Goal: Use online tool/utility: Utilize a website feature to perform a specific function

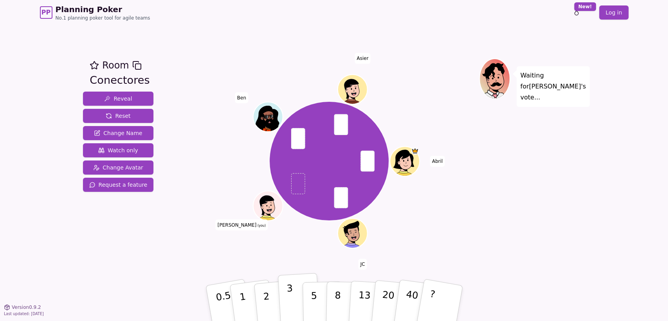
click at [290, 296] on p "3" at bounding box center [290, 303] width 9 height 43
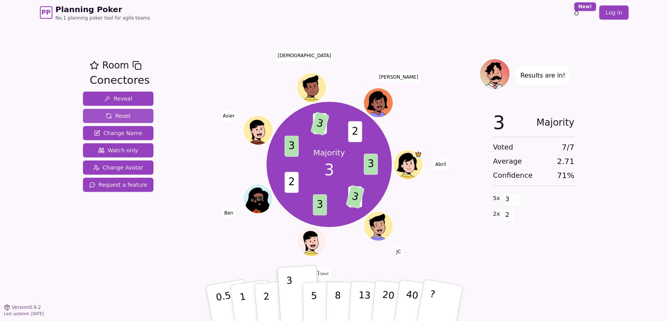
drag, startPoint x: 139, startPoint y: 113, endPoint x: 212, endPoint y: 175, distance: 95.7
click at [139, 113] on button "Reset" at bounding box center [118, 116] width 71 height 14
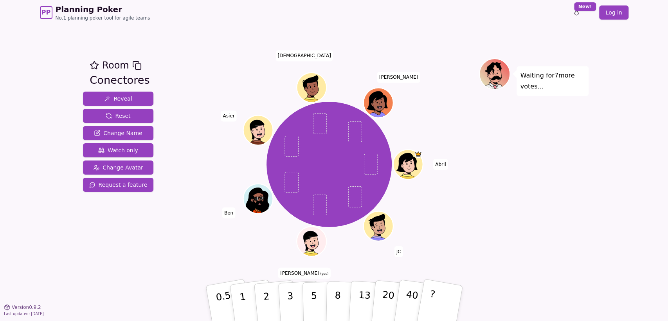
click at [532, 192] on div "Waiting for 7 more votes..." at bounding box center [534, 165] width 110 height 215
click at [298, 296] on button "3" at bounding box center [298, 303] width 43 height 61
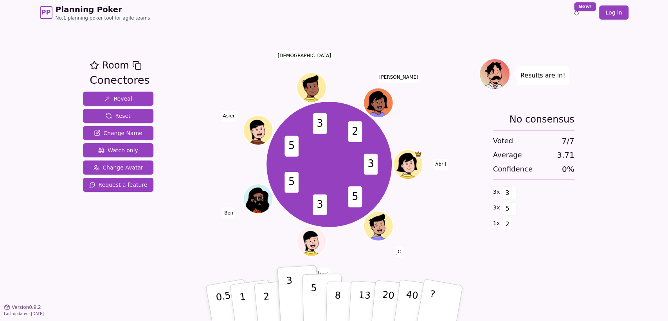
click at [318, 300] on button "5" at bounding box center [322, 302] width 40 height 59
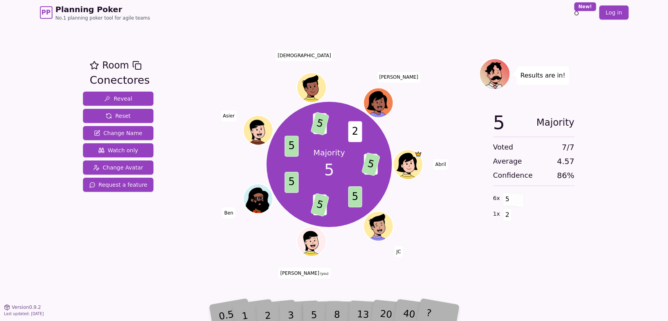
click at [441, 255] on div "Majority 5 3 5 5 3 5 5 5 3 5 2 [PERSON_NAME] [PERSON_NAME] (you) [PERSON_NAME] …" at bounding box center [329, 164] width 299 height 184
click at [485, 285] on div "Room Conectores Reveal Reset Change Name Watch only Change Avatar Request a fea…" at bounding box center [334, 166] width 508 height 282
click at [510, 214] on div "1 x 2" at bounding box center [533, 214] width 81 height 16
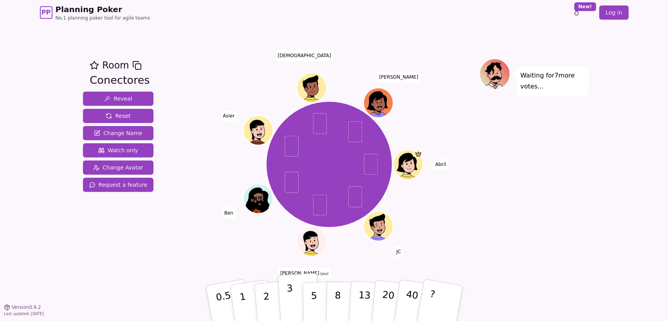
click at [294, 299] on button "3" at bounding box center [298, 303] width 43 height 61
click at [307, 300] on button "5" at bounding box center [322, 302] width 40 height 59
click at [316, 294] on button "5" at bounding box center [322, 302] width 40 height 59
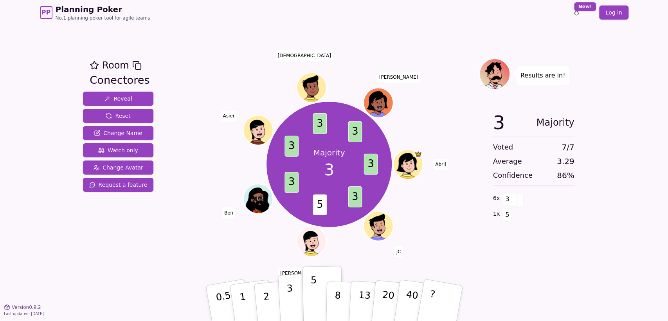
click at [288, 297] on p "3" at bounding box center [290, 303] width 9 height 43
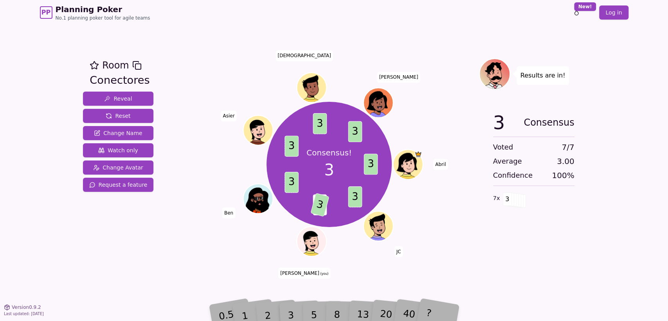
click at [460, 248] on div "Consensus! 3 3 3 5 3 3 3 3 3 [PERSON_NAME] [PERSON_NAME] (you) [PERSON_NAME] As…" at bounding box center [329, 164] width 299 height 184
click at [400, 248] on span "JC" at bounding box center [398, 251] width 9 height 11
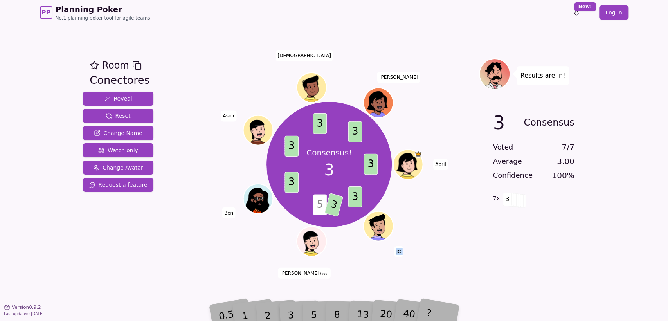
click at [400, 248] on span "JC" at bounding box center [398, 251] width 9 height 11
click at [140, 113] on button "Reset" at bounding box center [118, 116] width 71 height 14
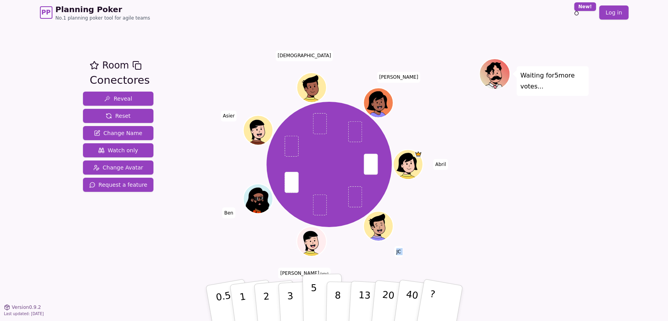
click at [310, 299] on button "5" at bounding box center [322, 302] width 40 height 59
click at [136, 118] on button "Reset" at bounding box center [118, 116] width 71 height 14
click at [318, 295] on button "5" at bounding box center [322, 302] width 40 height 59
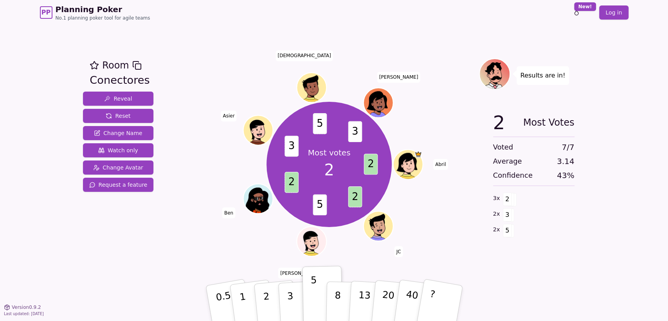
click at [454, 265] on div "Most votes 2 2 2 5 2 3 5 3 [PERSON_NAME] [PERSON_NAME] (you) [PERSON_NAME] Asie…" at bounding box center [329, 165] width 299 height 215
click at [478, 286] on div "Room Conectores Reveal Reset Change Name Watch only Change Avatar Request a fea…" at bounding box center [334, 166] width 508 height 282
click at [240, 251] on div "Most votes 2 2 2 5 2 3 5 3 [PERSON_NAME] [PERSON_NAME] (you) [PERSON_NAME] Asie…" at bounding box center [329, 164] width 299 height 184
click at [288, 309] on p "3" at bounding box center [290, 303] width 9 height 43
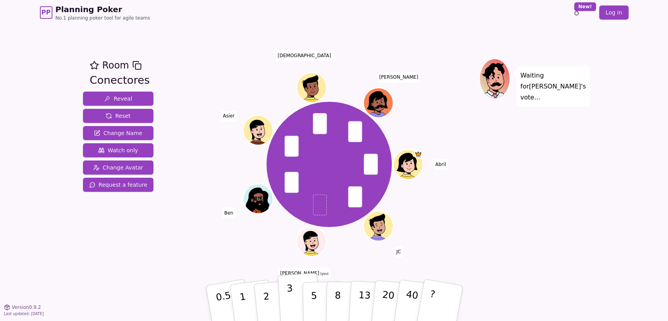
click at [293, 299] on button "3" at bounding box center [298, 303] width 43 height 61
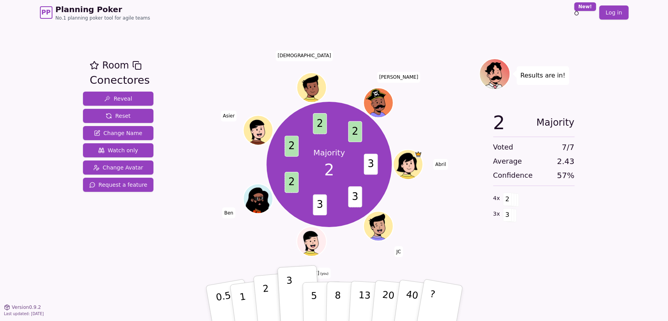
click at [261, 298] on button "2" at bounding box center [275, 303] width 45 height 62
